Goal: Answer question/provide support: Share content

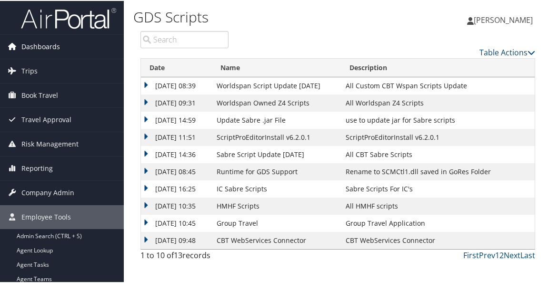
click at [48, 44] on span "Dashboards" at bounding box center [40, 46] width 39 height 24
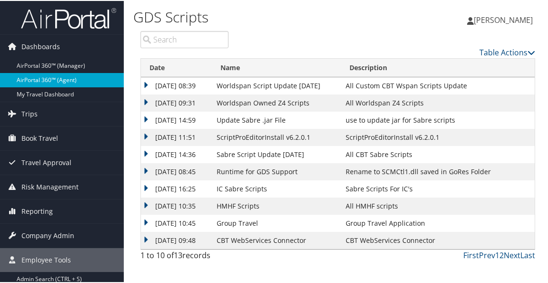
click at [53, 77] on link "AirPortal 360™ (Agent)" at bounding box center [62, 79] width 124 height 14
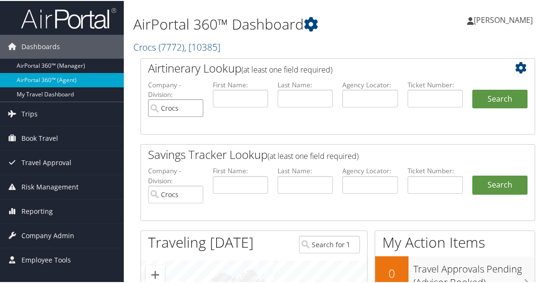
click at [192, 109] on input "Crocs" at bounding box center [175, 107] width 55 height 18
click at [361, 100] on input "text" at bounding box center [370, 98] width 55 height 18
type input "ckqf0d"
click at [497, 107] on button "Search" at bounding box center [500, 98] width 55 height 19
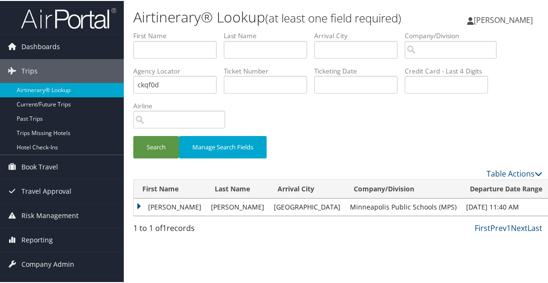
click at [142, 214] on td "[PERSON_NAME]" at bounding box center [170, 205] width 72 height 17
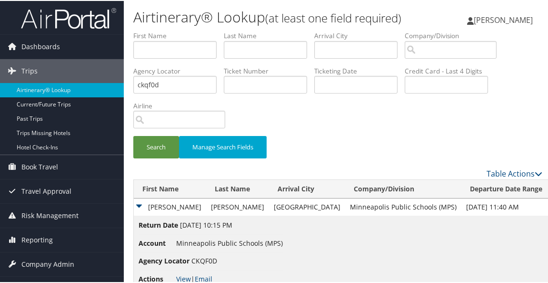
scroll to position [45, 0]
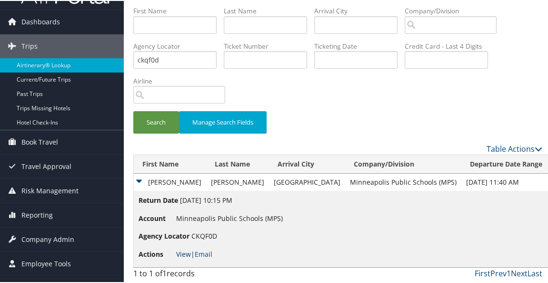
click at [182, 253] on link "View" at bounding box center [183, 252] width 15 height 9
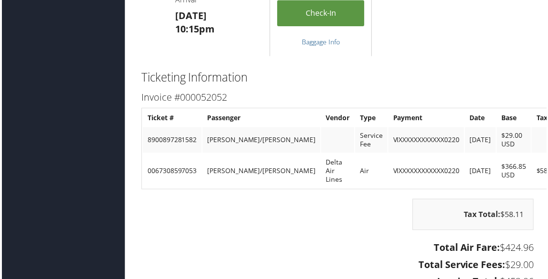
scroll to position [1048, 20]
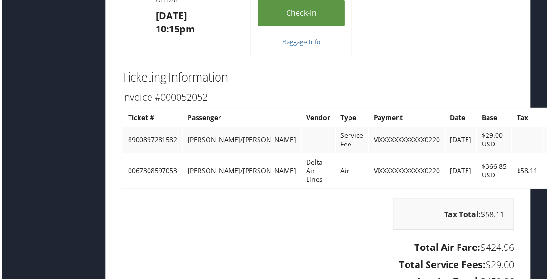
drag, startPoint x: 546, startPoint y: 215, endPoint x: 537, endPoint y: 137, distance: 78.7
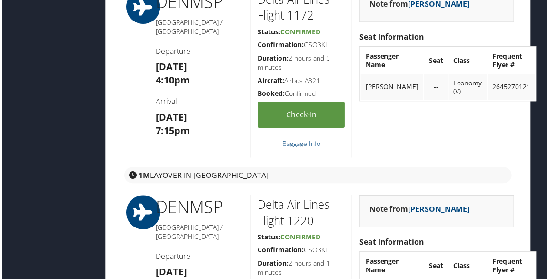
scroll to position [0, 20]
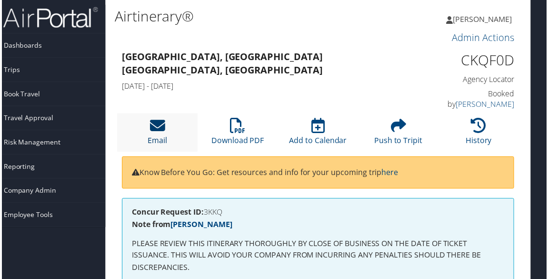
click at [164, 119] on icon at bounding box center [156, 126] width 15 height 15
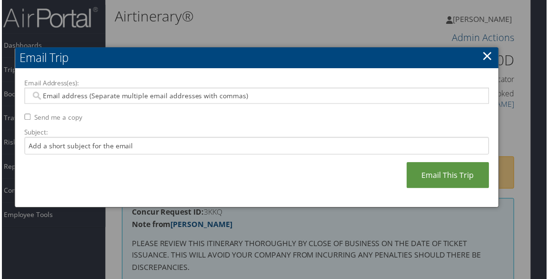
click at [78, 99] on input "Email Address(es):" at bounding box center [256, 96] width 455 height 10
paste input "[PERSON_NAME][EMAIL_ADDRESS][PERSON_NAME][DOMAIN_NAME]"
type input "[PERSON_NAME][EMAIL_ADDRESS][PERSON_NAME][DOMAIN_NAME]"
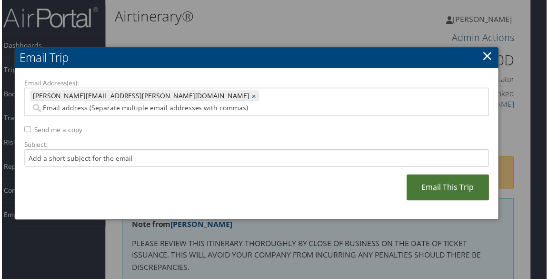
click at [425, 175] on link "Email This Trip" at bounding box center [449, 188] width 83 height 26
